Goal: Find specific page/section: Find specific page/section

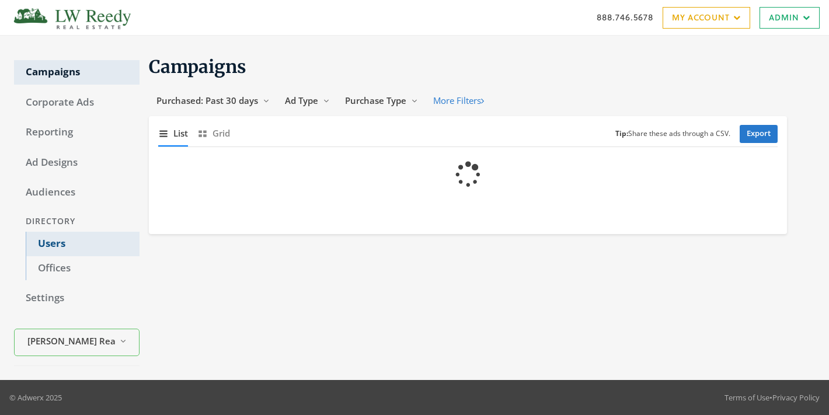
click at [55, 241] on link "Users" at bounding box center [83, 244] width 114 height 25
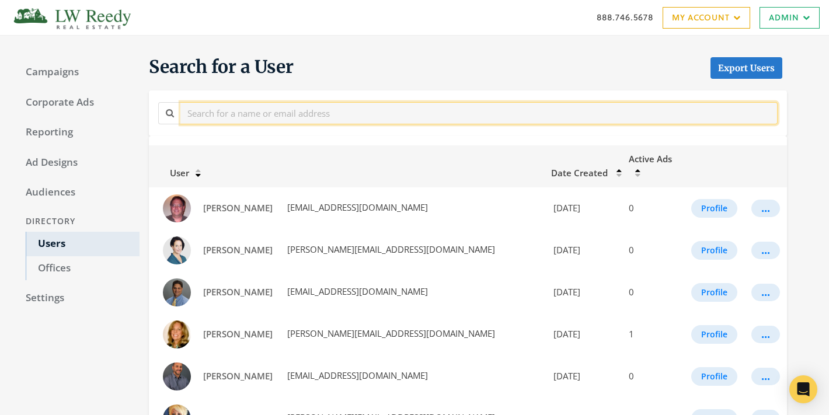
click at [244, 114] on input "text" at bounding box center [478, 113] width 597 height 22
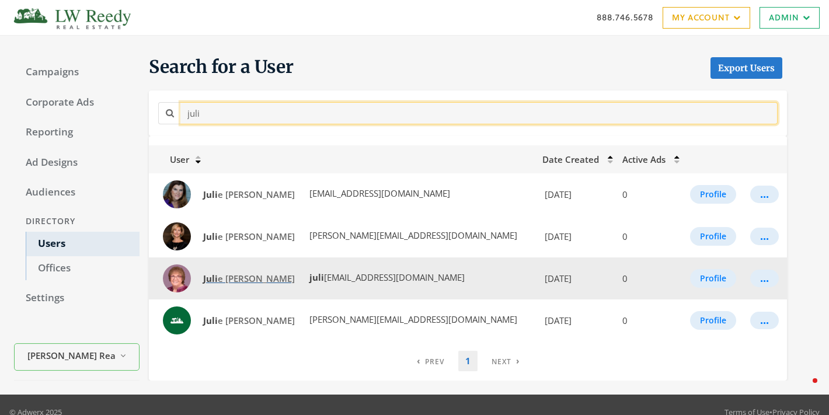
type input "juli"
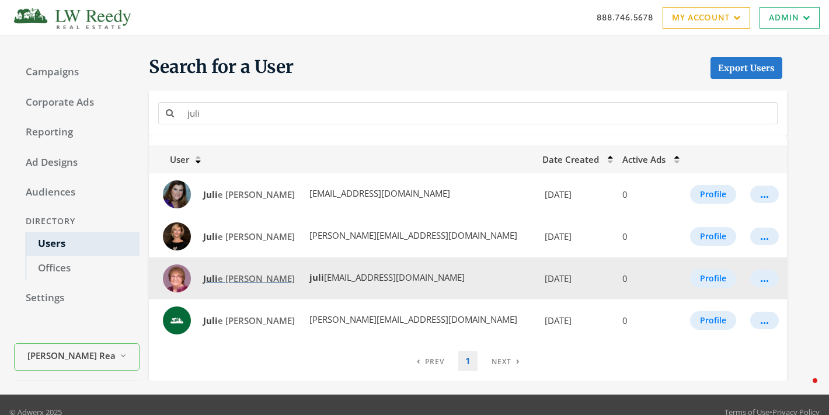
click at [228, 273] on span "Juli e Sullivan" at bounding box center [249, 279] width 92 height 12
